Goal: Transaction & Acquisition: Subscribe to service/newsletter

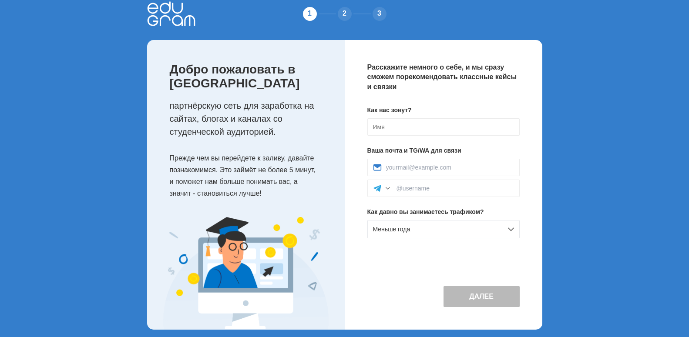
scroll to position [19, 0]
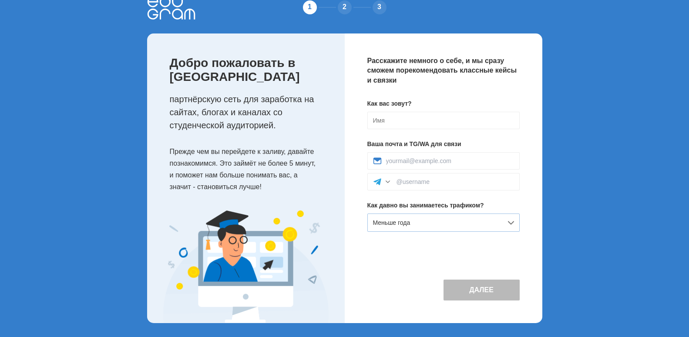
click at [503, 220] on div "Меньше года" at bounding box center [443, 223] width 152 height 18
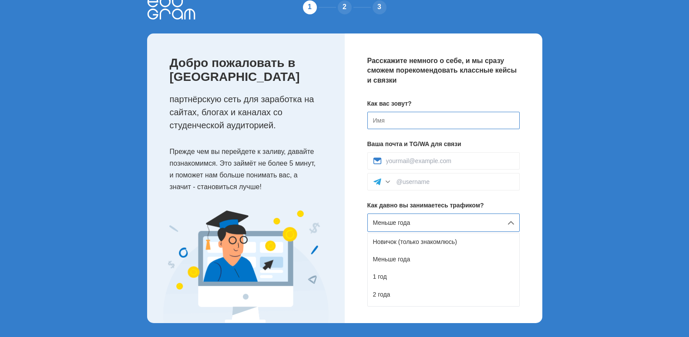
click at [461, 124] on input at bounding box center [443, 120] width 152 height 17
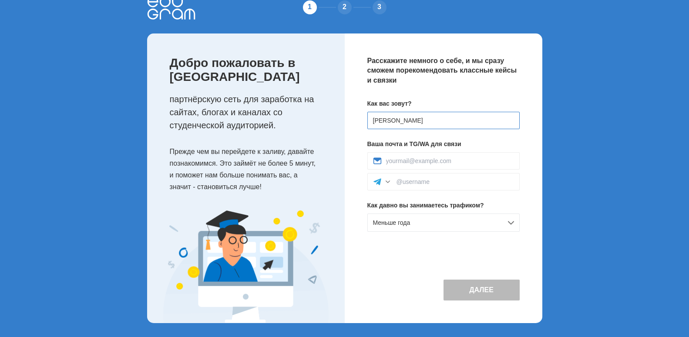
type input "[PERSON_NAME]"
type input "ы"
type input "stroytver1@gmail.com"
click at [454, 182] on input at bounding box center [456, 181] width 118 height 7
click at [388, 183] on div at bounding box center [388, 182] width 9 height 9
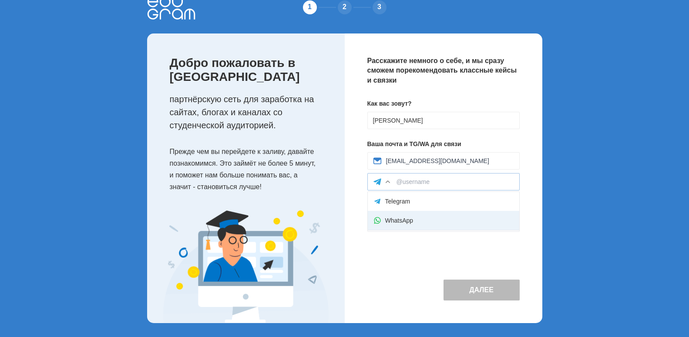
click at [405, 220] on div "WhatsApp" at bounding box center [443, 220] width 151 height 19
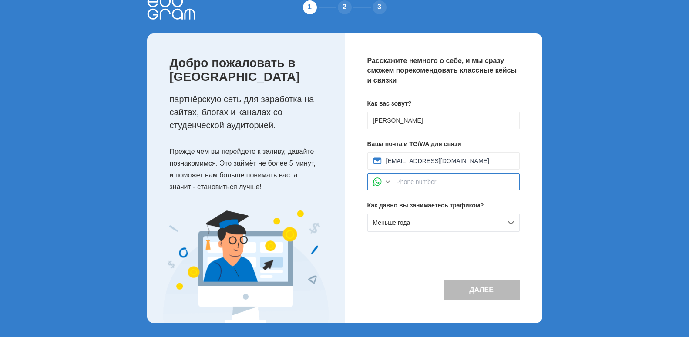
click at [419, 182] on input at bounding box center [456, 181] width 118 height 7
type input "+79201718899"
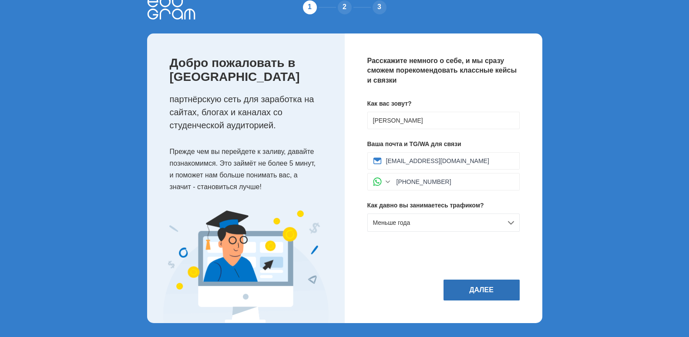
click at [508, 288] on button "Далее" at bounding box center [482, 290] width 76 height 21
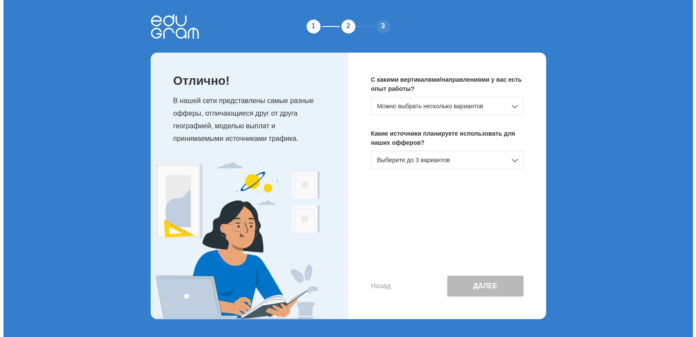
scroll to position [0, 0]
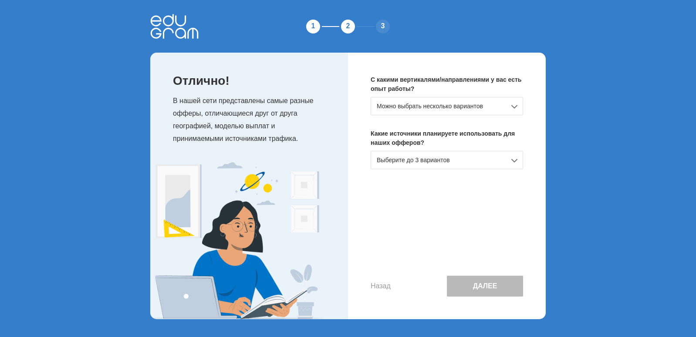
click at [509, 108] on div "Можно выбрать несколько вариантов" at bounding box center [446, 106] width 152 height 18
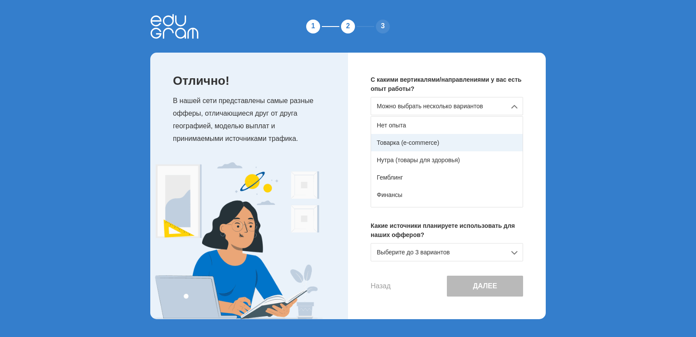
click at [466, 145] on div "Товарка (e-commerce)" at bounding box center [446, 142] width 151 height 17
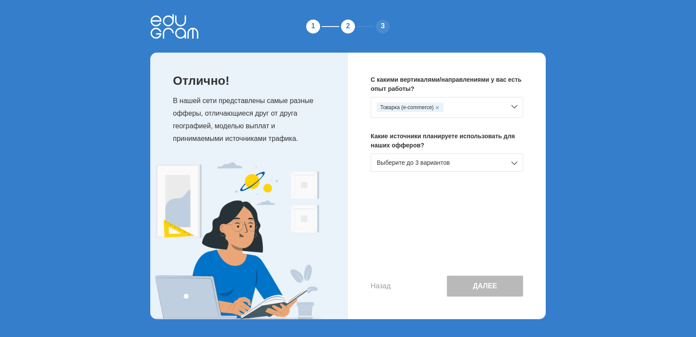
click at [468, 161] on div "Выберите до 3 вариантов" at bounding box center [446, 163] width 152 height 18
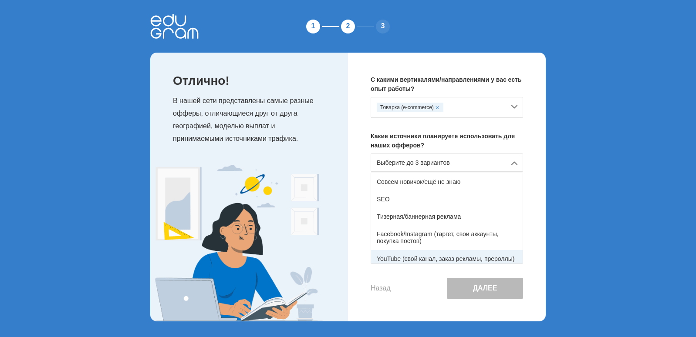
click at [454, 258] on div "YouTube (свой канал, заказ рекламы, прероллы)" at bounding box center [446, 258] width 151 height 17
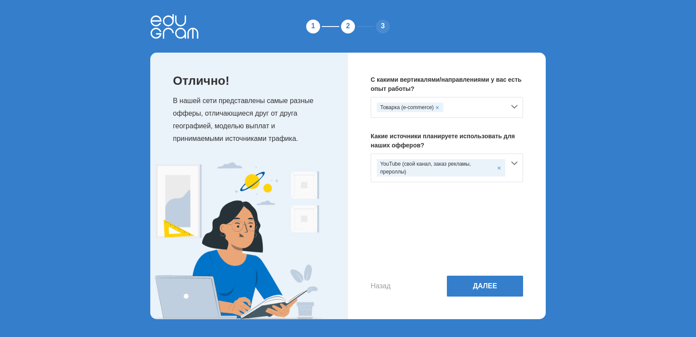
click at [515, 168] on div "YouTube (свой канал, заказ рекламы, прероллы)" at bounding box center [446, 168] width 152 height 29
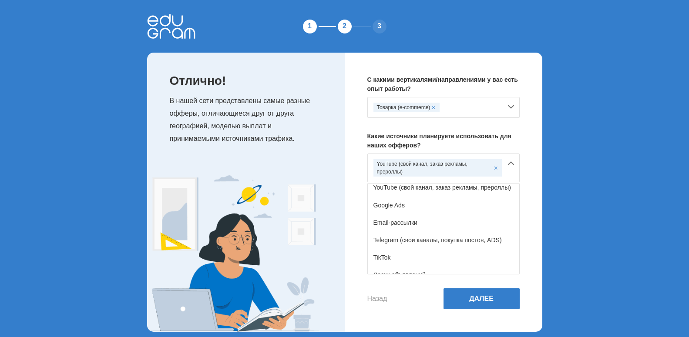
scroll to position [87, 0]
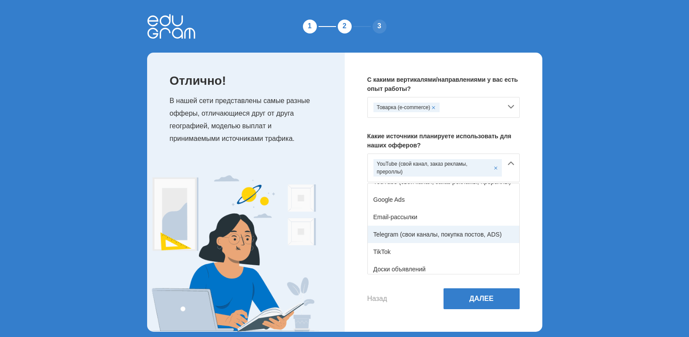
click at [469, 237] on div "Telegram (свои каналы, покупка постов, ADS)" at bounding box center [443, 234] width 151 height 17
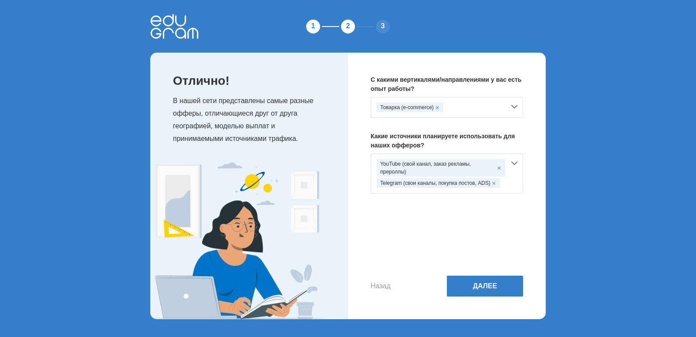
click at [513, 166] on div "YouTube (свой канал, заказ рекламы, прероллы) Telegram (свои каналы, покупка по…" at bounding box center [446, 174] width 152 height 40
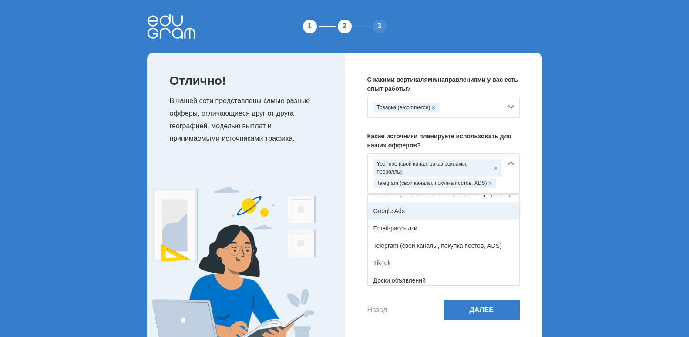
scroll to position [131, 0]
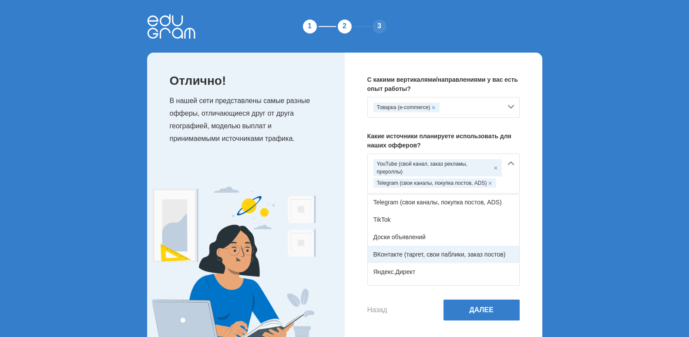
click at [469, 256] on div "ВКонтакте (таргет, свои паблики, заказ постов)" at bounding box center [443, 254] width 151 height 17
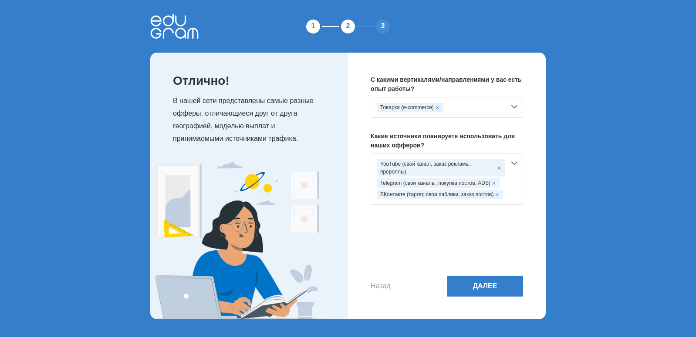
click at [516, 165] on div "YouTube (свой канал, заказ рекламы, прероллы) Telegram (свои каналы, покупка по…" at bounding box center [446, 179] width 152 height 51
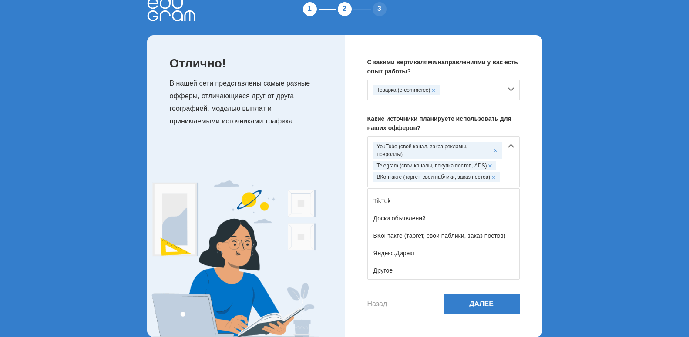
scroll to position [31, 0]
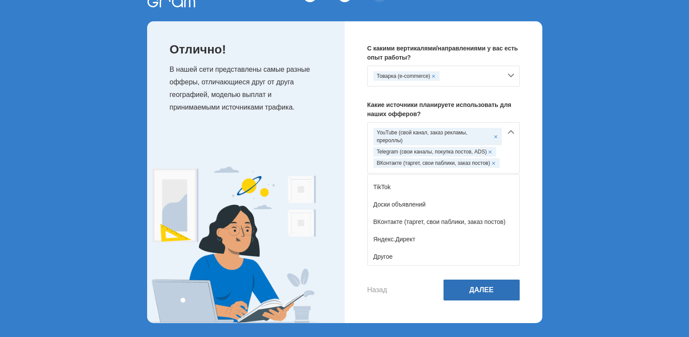
click at [486, 293] on button "Далее" at bounding box center [482, 290] width 76 height 21
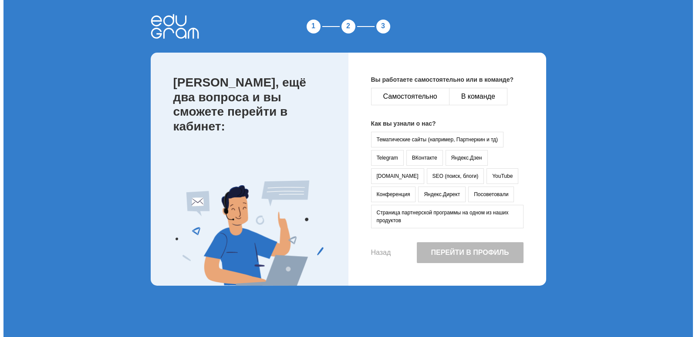
scroll to position [0, 0]
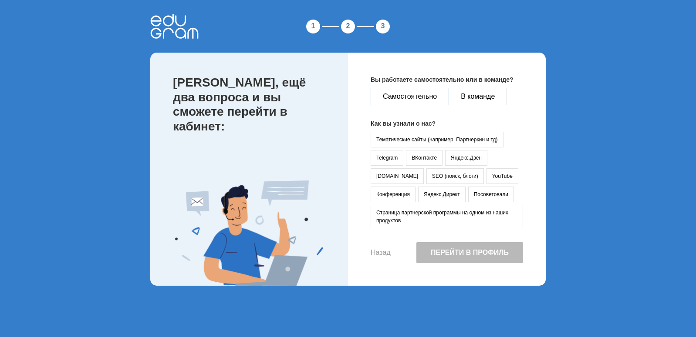
click at [439, 100] on button "Самостоятельно" at bounding box center [409, 96] width 78 height 17
click at [487, 100] on button "В команде" at bounding box center [477, 96] width 58 height 17
click at [486, 176] on button "YouTube" at bounding box center [502, 176] width 32 height 16
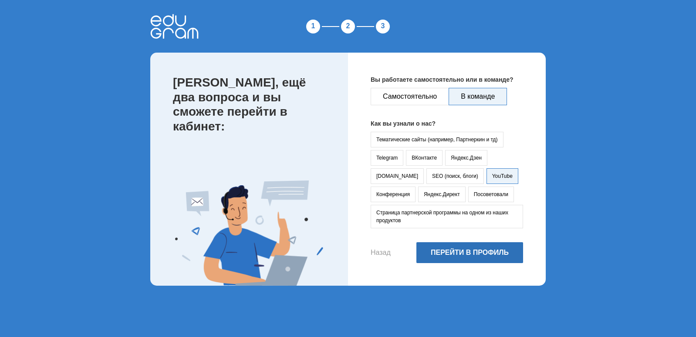
click at [478, 255] on button "Перейти в профиль" at bounding box center [469, 252] width 107 height 21
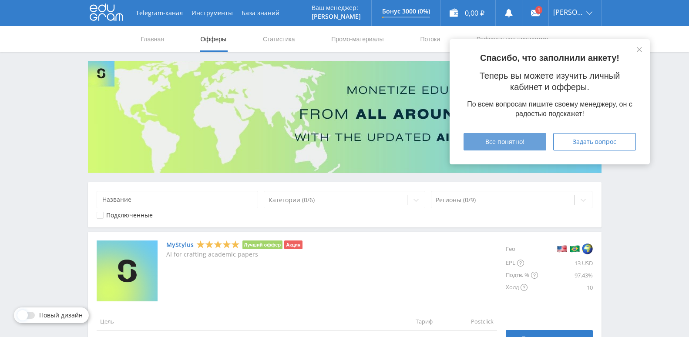
click at [531, 142] on div "Все понятно!" at bounding box center [505, 141] width 61 height 7
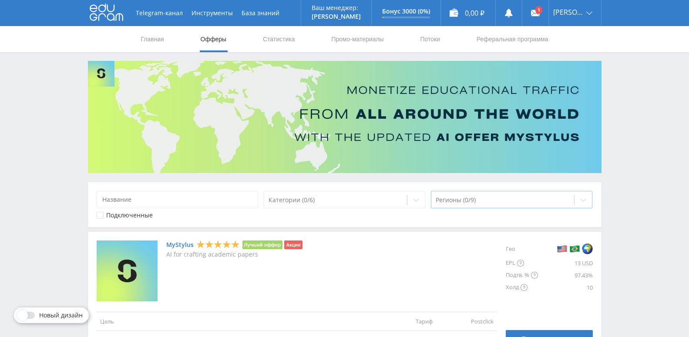
click at [581, 205] on div at bounding box center [583, 200] width 17 height 17
click at [582, 202] on icon at bounding box center [583, 200] width 7 height 7
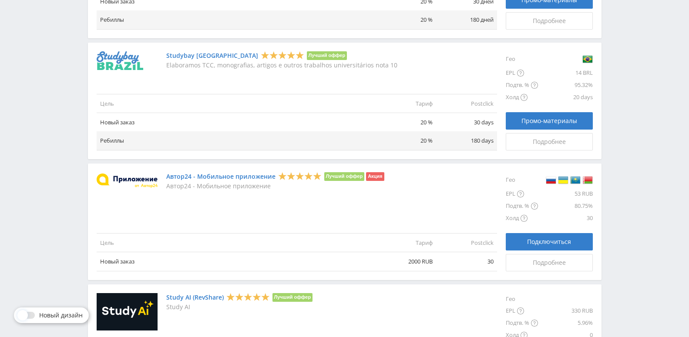
scroll to position [882, 0]
click at [529, 263] on div "Подробнее" at bounding box center [549, 262] width 65 height 7
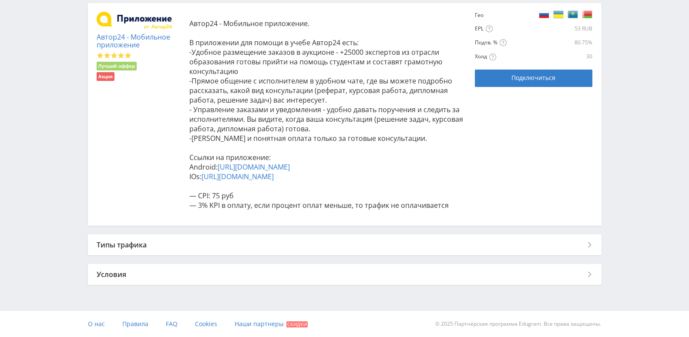
scroll to position [202, 0]
click at [591, 246] on div "Типы трафика" at bounding box center [345, 245] width 514 height 21
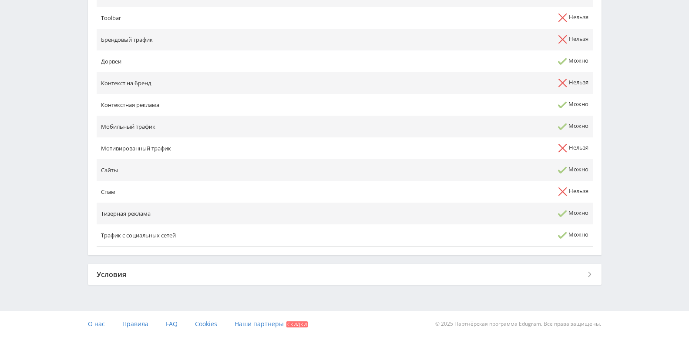
scroll to position [496, 0]
click at [590, 275] on div "Условия" at bounding box center [345, 274] width 514 height 21
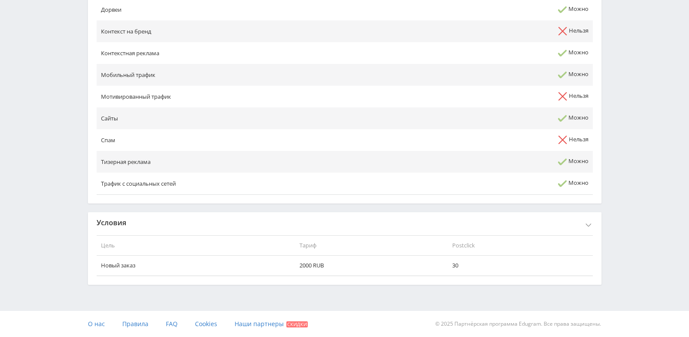
scroll to position [548, 0]
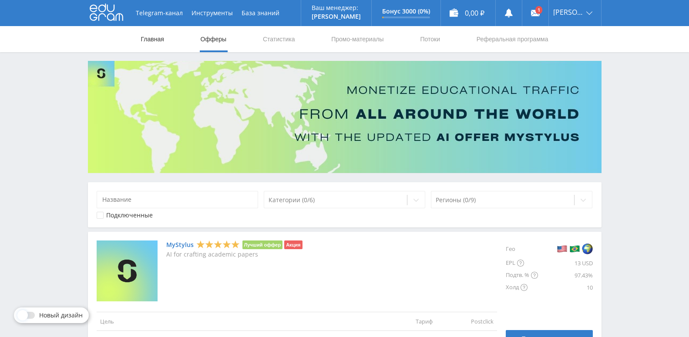
click at [158, 42] on link "Главная" at bounding box center [152, 39] width 25 height 26
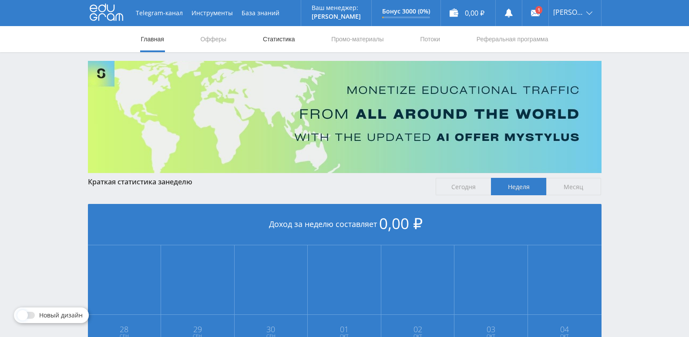
click at [270, 36] on link "Статистика" at bounding box center [279, 39] width 34 height 26
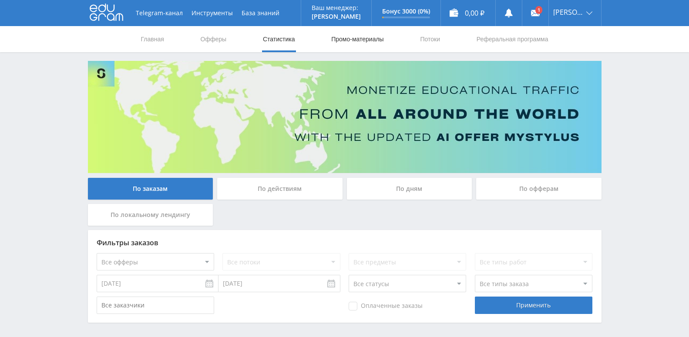
click at [357, 39] on link "Промо-материалы" at bounding box center [357, 39] width 54 height 26
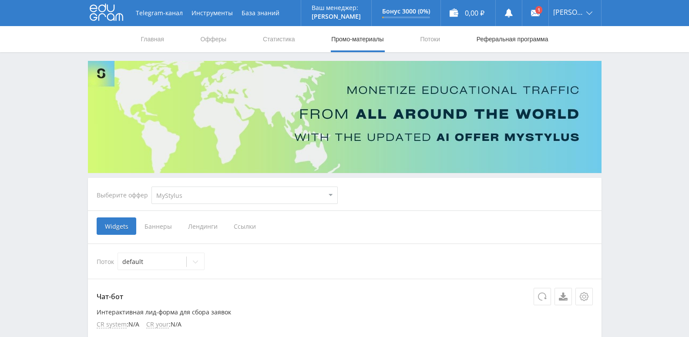
click at [503, 42] on link "Реферальная программа" at bounding box center [513, 39] width 74 height 26
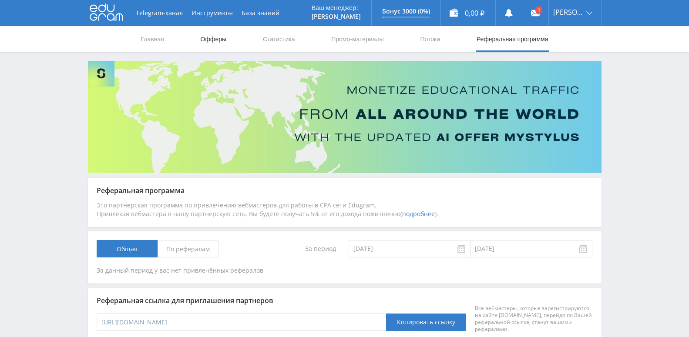
click at [217, 41] on link "Офферы" at bounding box center [214, 39] width 28 height 26
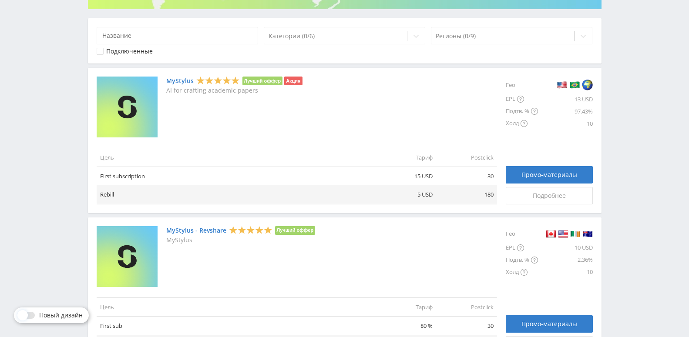
scroll to position [435, 0]
